Goal: Information Seeking & Learning: Learn about a topic

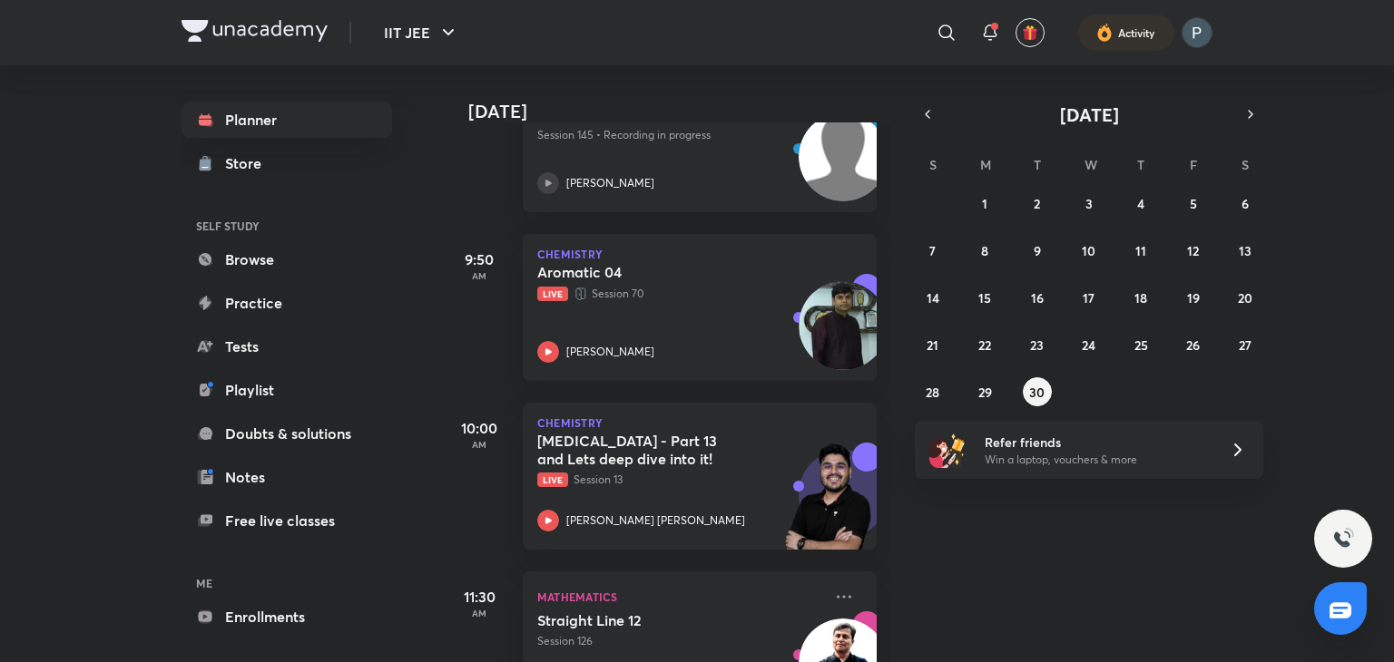
scroll to position [501, 0]
click at [547, 503] on div "Hydrocarbons - Part 13 and Lets deep dive into it! Live Session 13 Mohammad Kas…" at bounding box center [679, 480] width 285 height 100
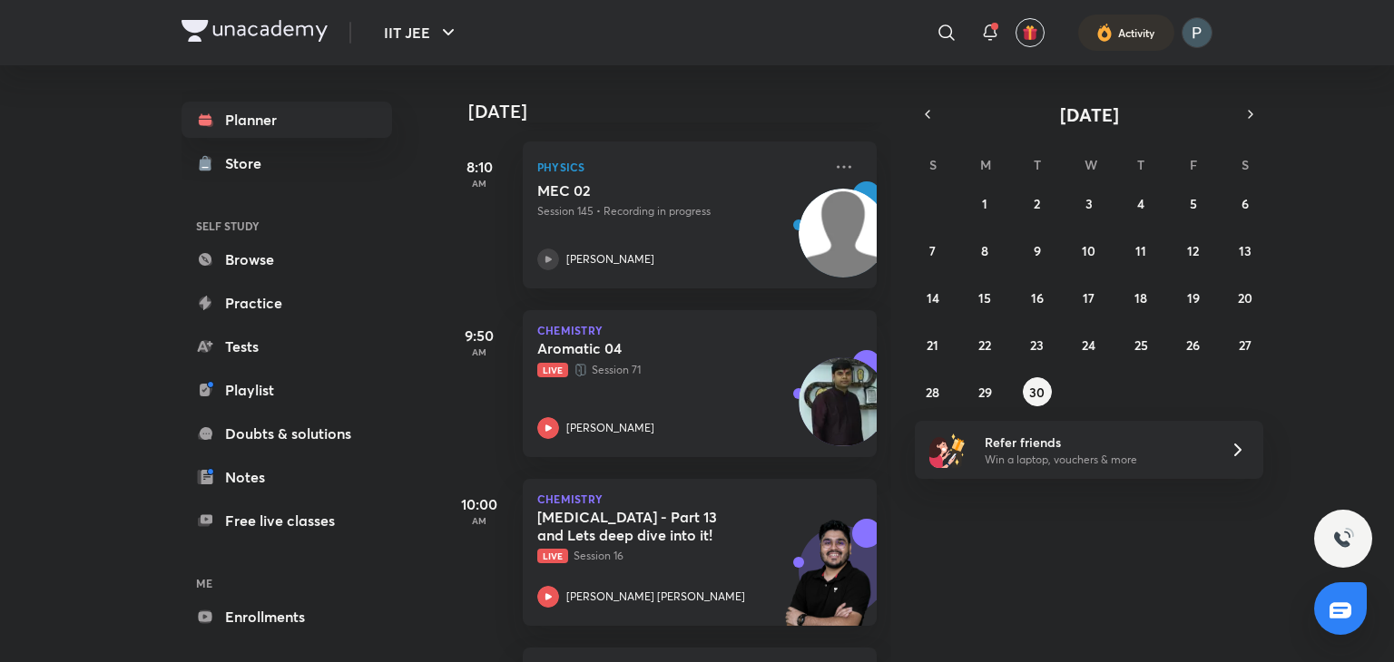
scroll to position [486, 0]
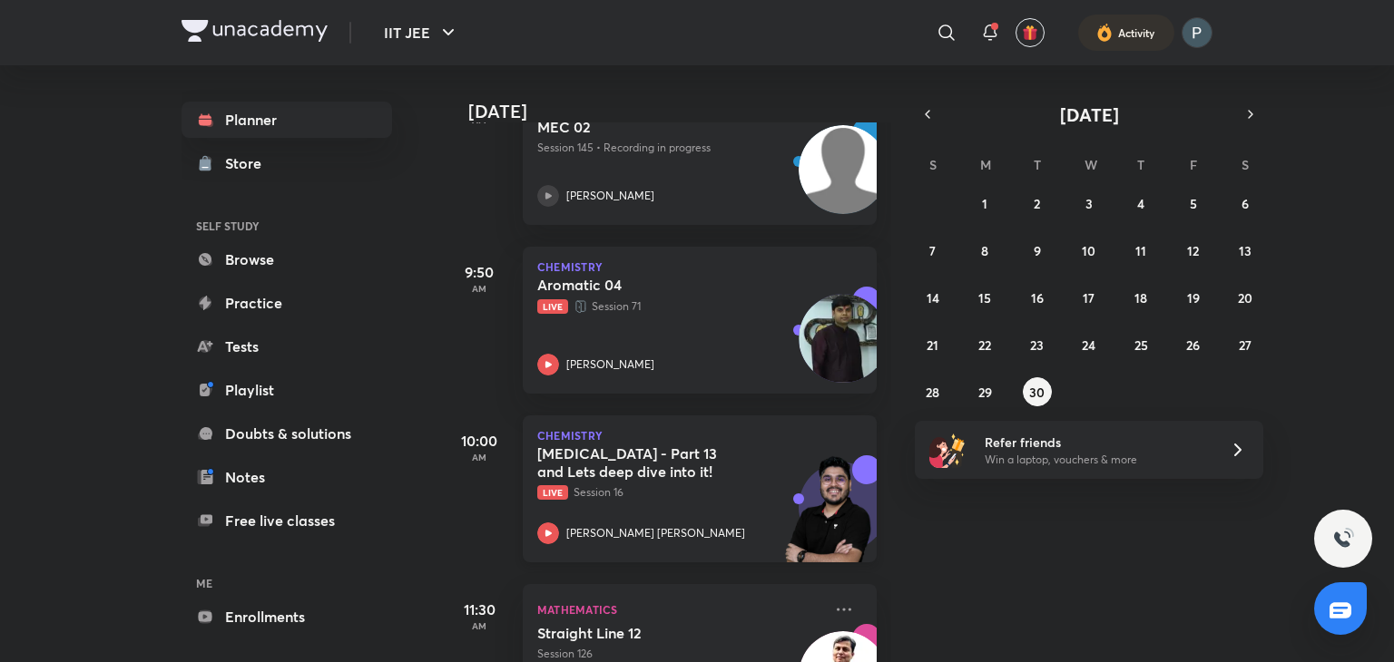
click at [538, 527] on icon at bounding box center [548, 534] width 22 height 22
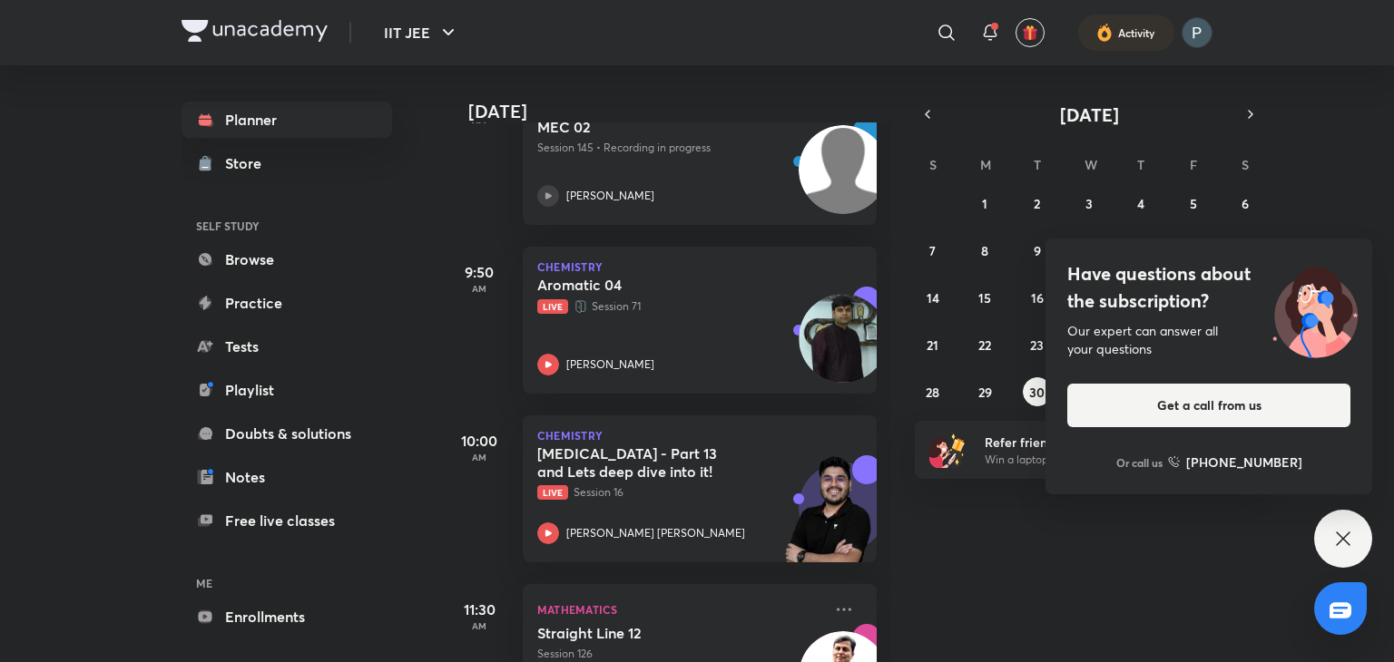
click at [1335, 541] on icon at bounding box center [1343, 539] width 22 height 22
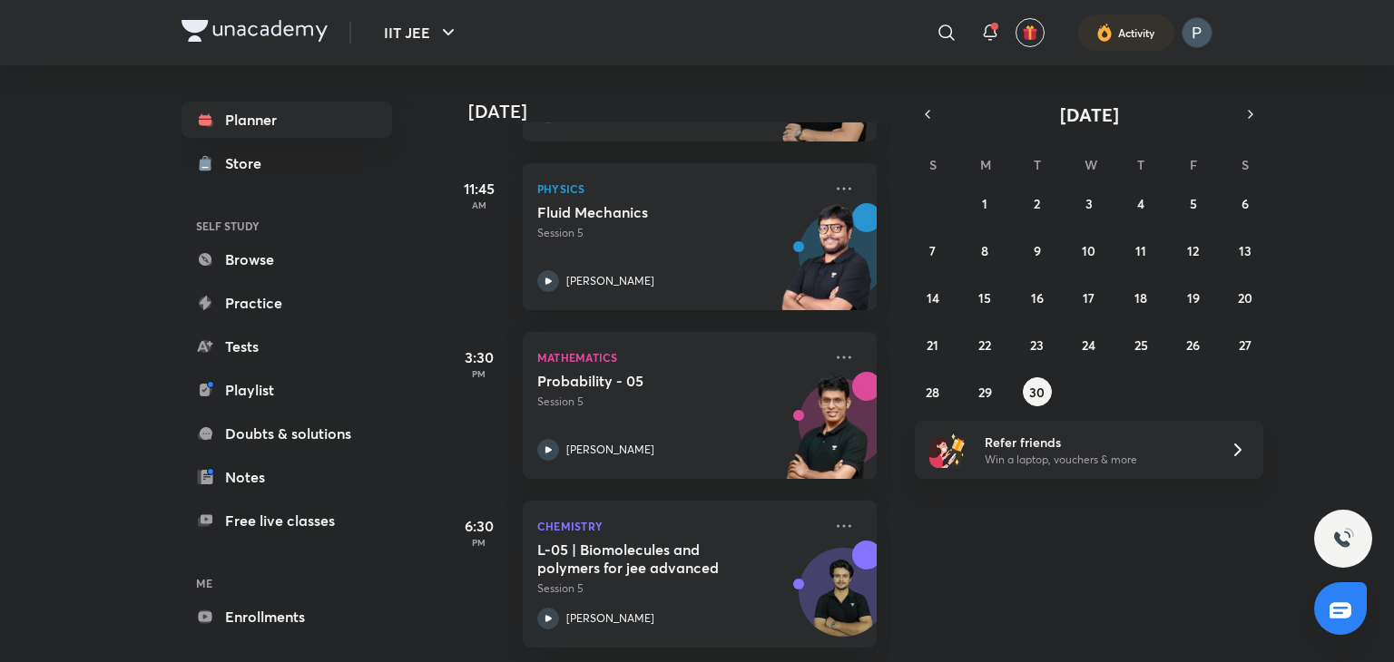
scroll to position [1427, 0]
